Goal: Information Seeking & Learning: Learn about a topic

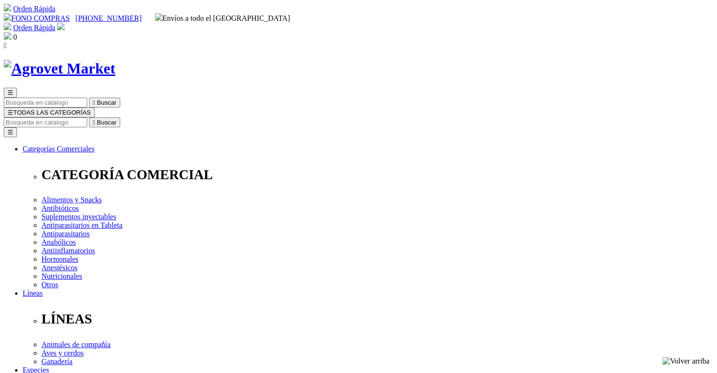
drag, startPoint x: 366, startPoint y: 124, endPoint x: 446, endPoint y: 124, distance: 80.6
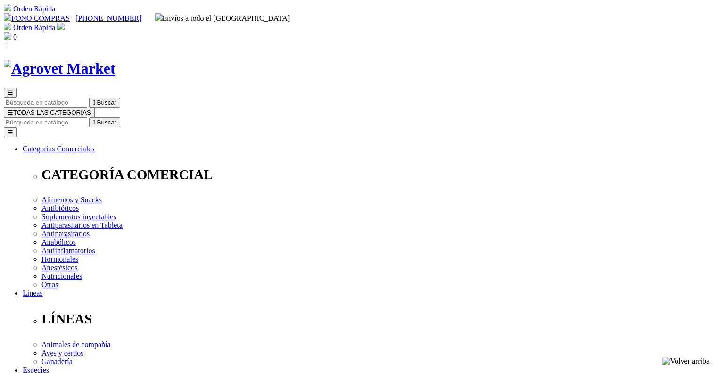
copy h1 "Liquacef® C"
drag, startPoint x: 365, startPoint y: 150, endPoint x: 463, endPoint y: 151, distance: 97.5
copy p "Polvo para Suspensión Oral"
drag, startPoint x: 367, startPoint y: 237, endPoint x: 556, endPoint y: 245, distance: 189.1
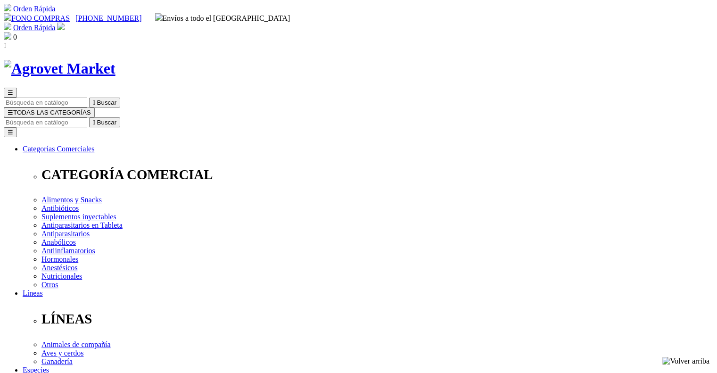
copy div "Antibiótico cefalosporínico de última generación con inhibidor de resistencia b…"
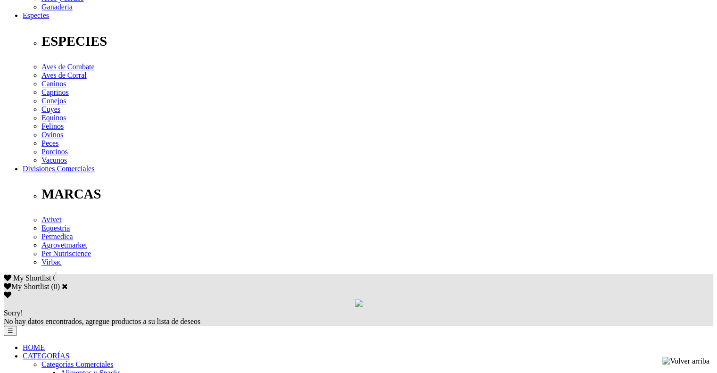
scroll to position [356, 0]
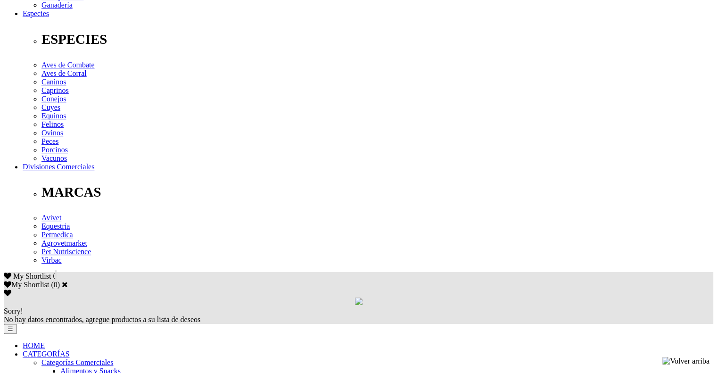
drag, startPoint x: 99, startPoint y: 139, endPoint x: 587, endPoint y: 141, distance: 488.2
copy p "Cefpodoxime (como [MEDICAL_DATA]) 10 mg, [MEDICAL_DATA] (como clavulanato de po…"
drag, startPoint x: 99, startPoint y: 137, endPoint x: 652, endPoint y: 158, distance: 553.2
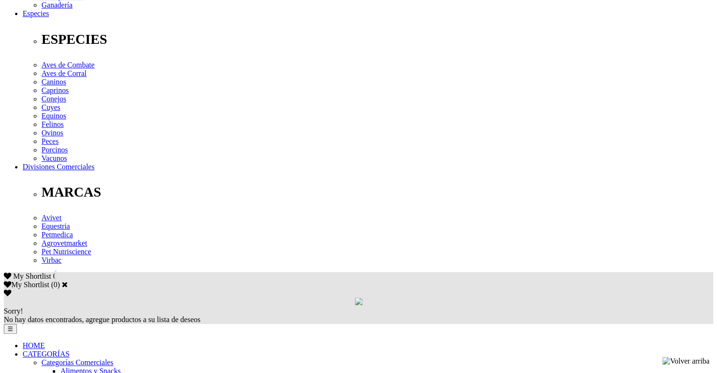
copy p "Para el tratamiento de infecciones cutáneas (heridas y abscesos) y tejidos blan…"
drag, startPoint x: 388, startPoint y: 113, endPoint x: 382, endPoint y: 113, distance: 5.7
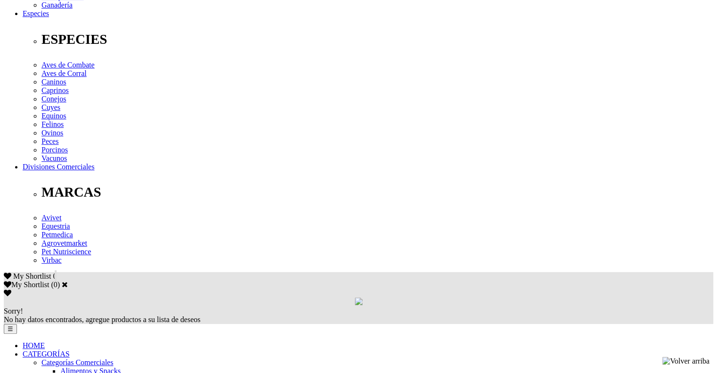
drag, startPoint x: 99, startPoint y: 135, endPoint x: 526, endPoint y: 196, distance: 430.7
copy div "Preparación: Añada agua hasta la marca [PERSON_NAME] y agite, ya reconstituído,…"
